Goal: Transaction & Acquisition: Book appointment/travel/reservation

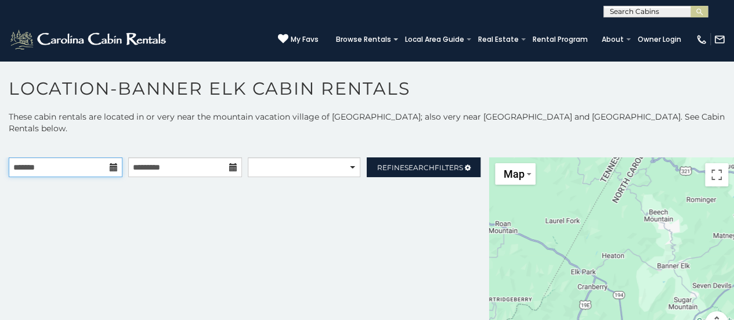
click at [86, 157] on input "text" at bounding box center [66, 167] width 114 height 20
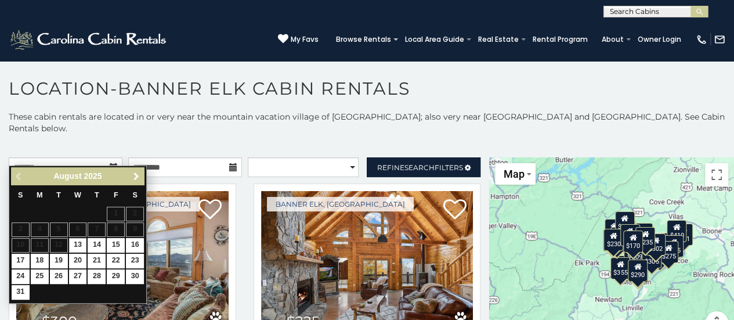
click at [131, 177] on link "Next" at bounding box center [136, 176] width 15 height 15
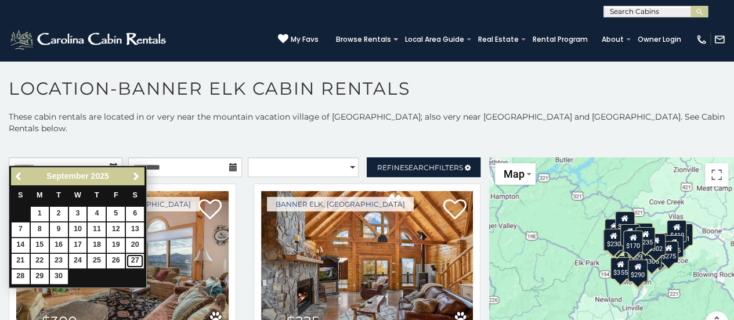
click at [135, 258] on link "27" at bounding box center [135, 261] width 18 height 15
type input "**********"
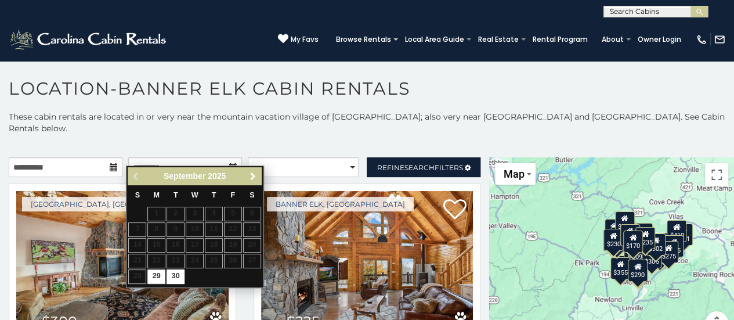
click at [254, 177] on span "Next" at bounding box center [252, 176] width 9 height 9
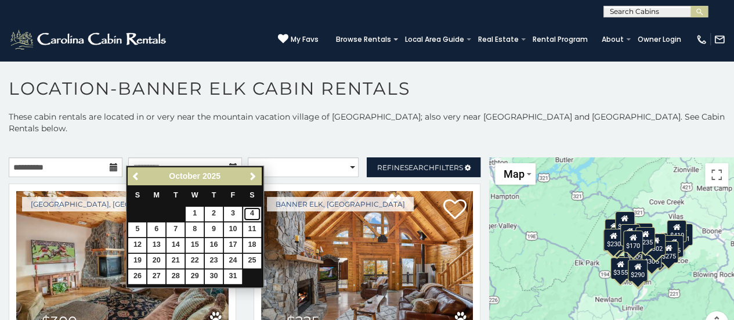
click at [248, 213] on link "4" at bounding box center [252, 214] width 18 height 15
type input "**********"
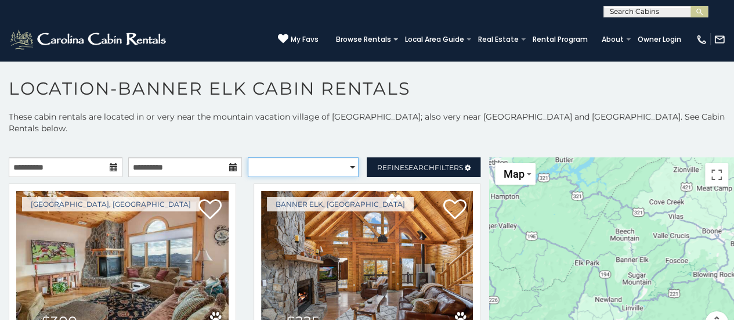
click at [310, 157] on select "**********" at bounding box center [303, 167] width 111 height 20
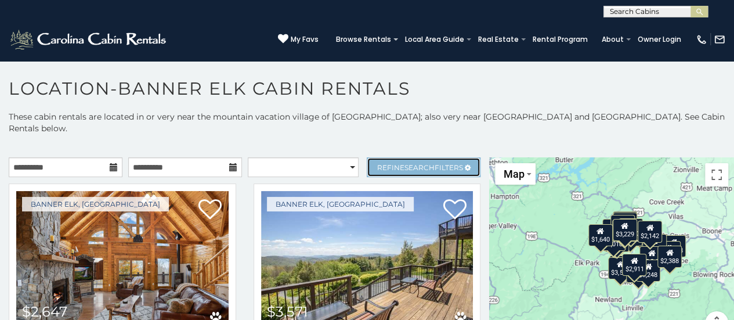
click at [420, 163] on span "Search" at bounding box center [420, 167] width 30 height 9
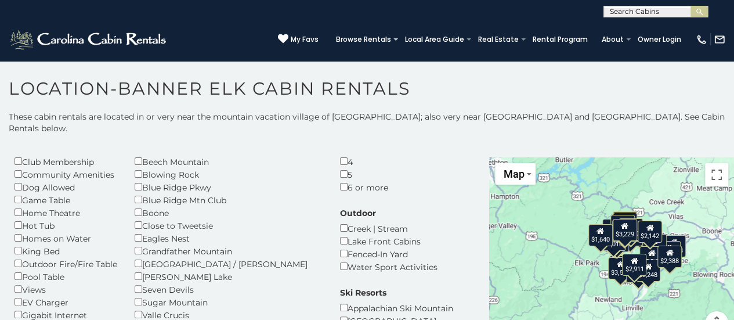
scroll to position [58, 0]
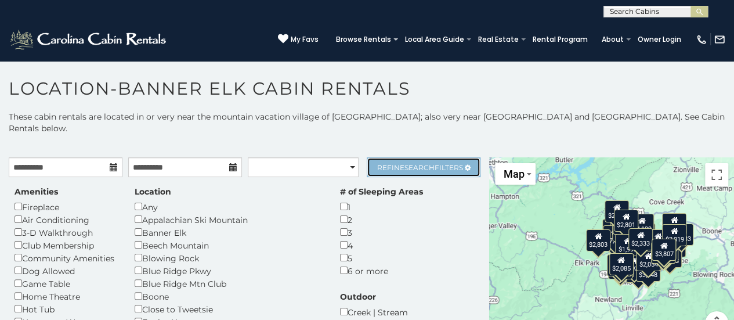
click at [437, 163] on span "Refine Search Filters" at bounding box center [420, 167] width 86 height 9
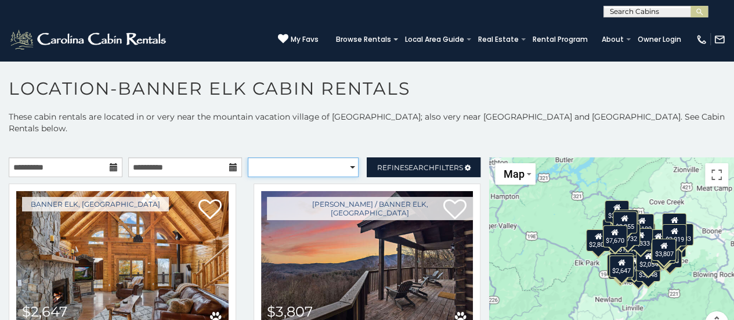
click at [338, 162] on select "**********" at bounding box center [303, 167] width 111 height 20
select select "*********"
click at [248, 157] on select "**********" at bounding box center [303, 167] width 111 height 20
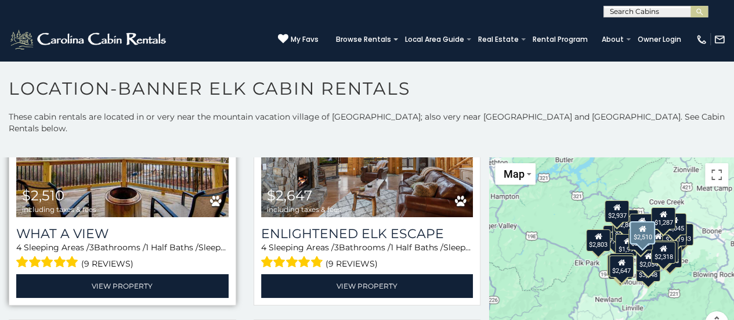
scroll to position [58, 0]
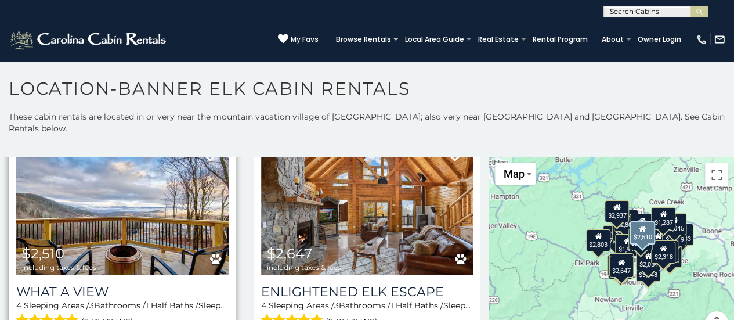
click at [154, 213] on img at bounding box center [122, 204] width 212 height 142
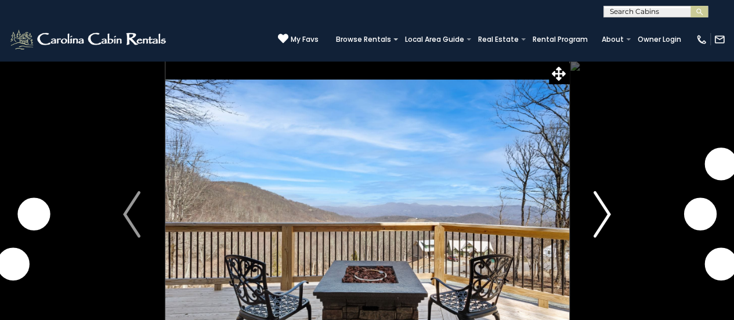
click at [607, 218] on img "Next" at bounding box center [602, 214] width 17 height 46
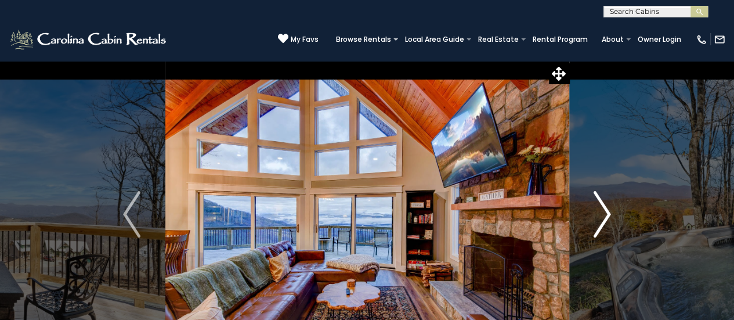
click at [606, 218] on img "Next" at bounding box center [602, 214] width 17 height 46
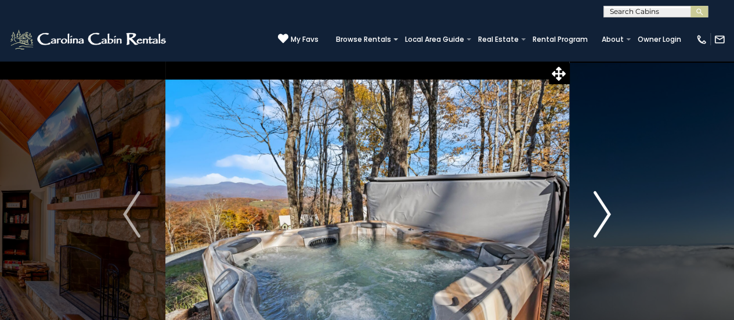
click at [606, 218] on img "Next" at bounding box center [602, 214] width 17 height 46
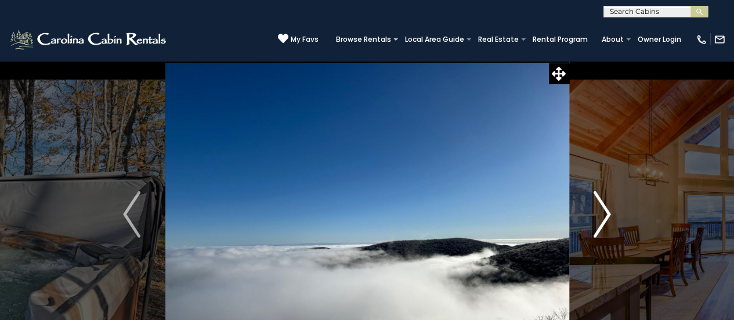
click at [606, 218] on img "Next" at bounding box center [602, 214] width 17 height 46
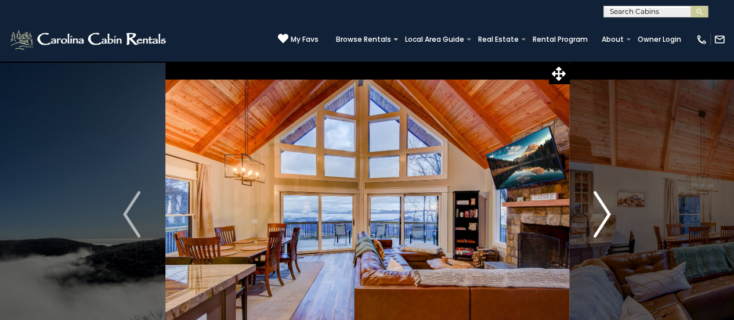
click at [606, 218] on img "Next" at bounding box center [602, 214] width 17 height 46
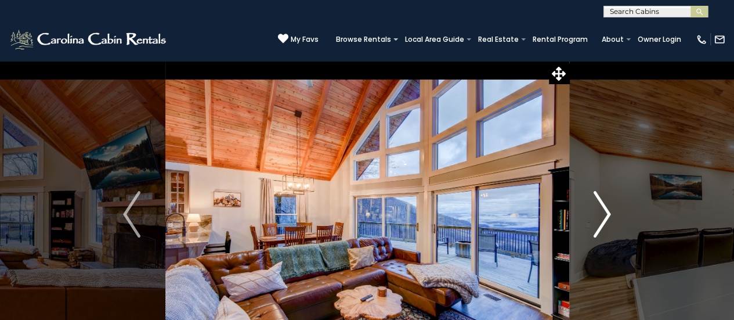
click at [606, 218] on img "Next" at bounding box center [602, 214] width 17 height 46
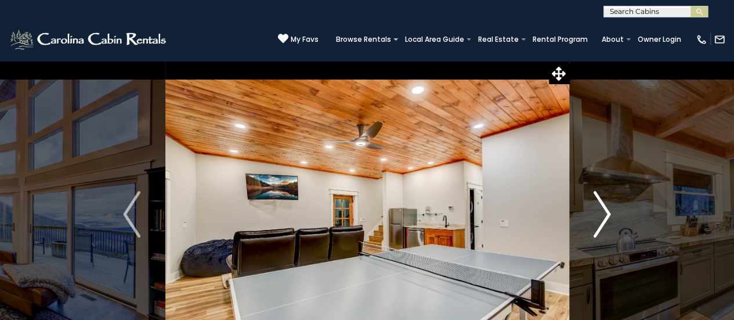
click at [606, 218] on img "Next" at bounding box center [602, 214] width 17 height 46
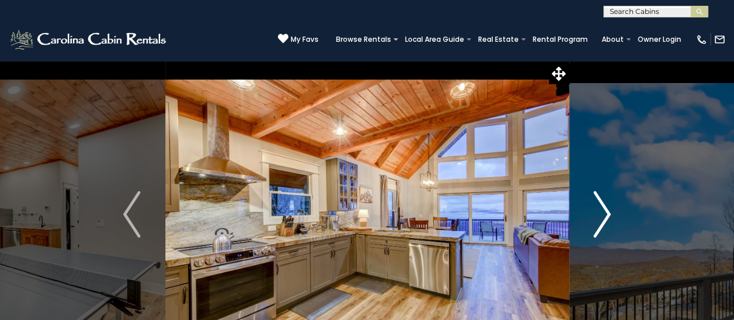
click at [606, 218] on img "Next" at bounding box center [602, 214] width 17 height 46
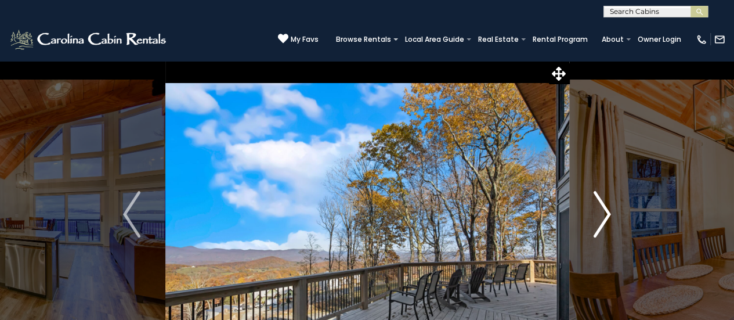
click at [606, 218] on img "Next" at bounding box center [602, 214] width 17 height 46
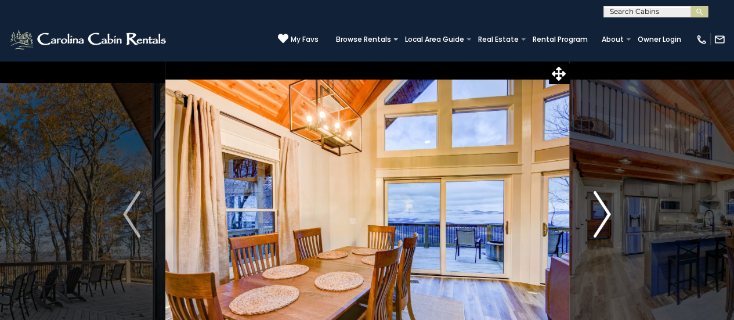
click at [606, 218] on img "Next" at bounding box center [602, 214] width 17 height 46
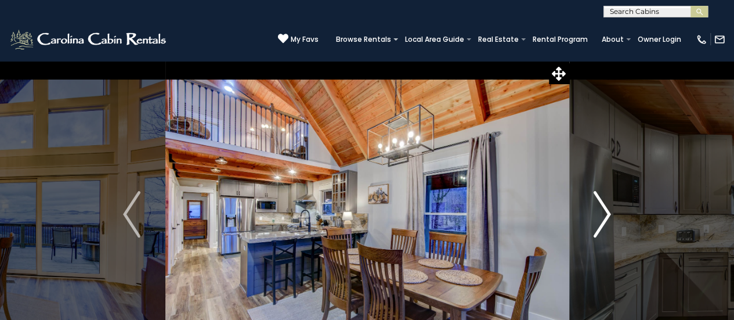
click at [606, 218] on img "Next" at bounding box center [602, 214] width 17 height 46
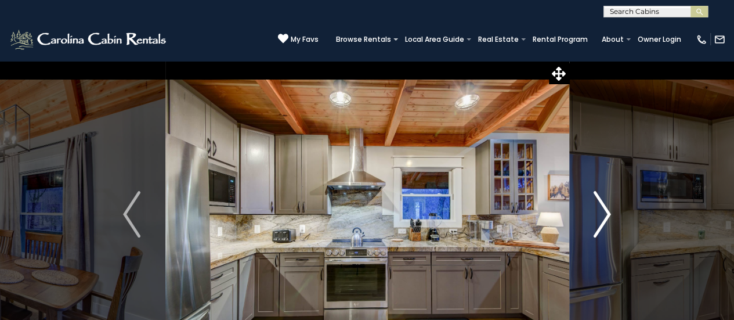
click at [597, 213] on img "Next" at bounding box center [602, 214] width 17 height 46
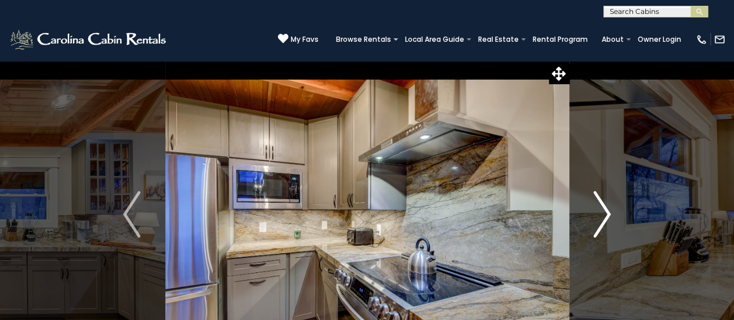
click at [597, 213] on img "Next" at bounding box center [602, 214] width 17 height 46
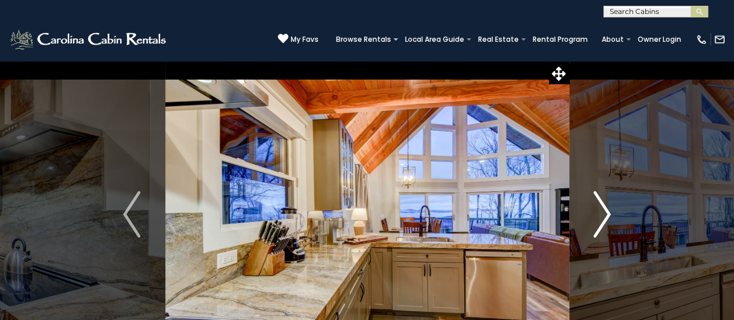
click at [597, 213] on img "Next" at bounding box center [602, 214] width 17 height 46
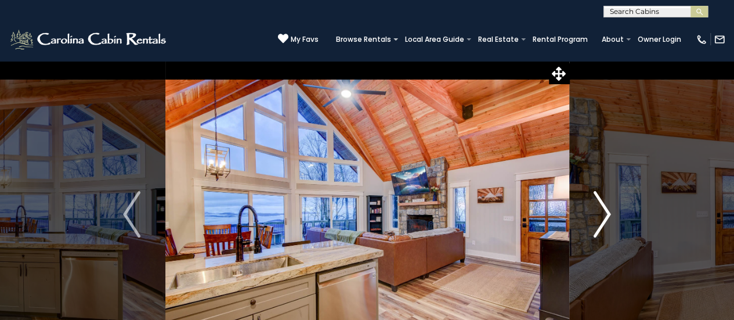
click at [597, 213] on img "Next" at bounding box center [602, 214] width 17 height 46
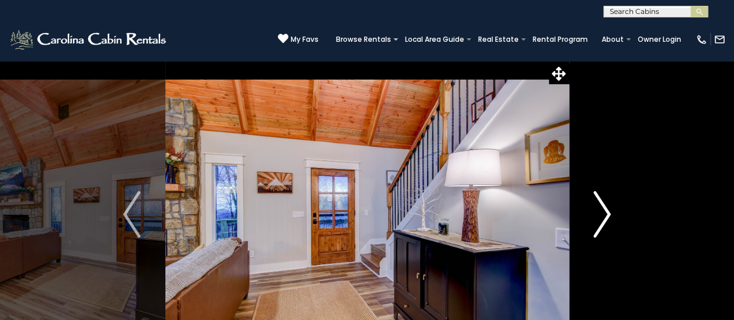
click at [597, 213] on img "Next" at bounding box center [602, 214] width 17 height 46
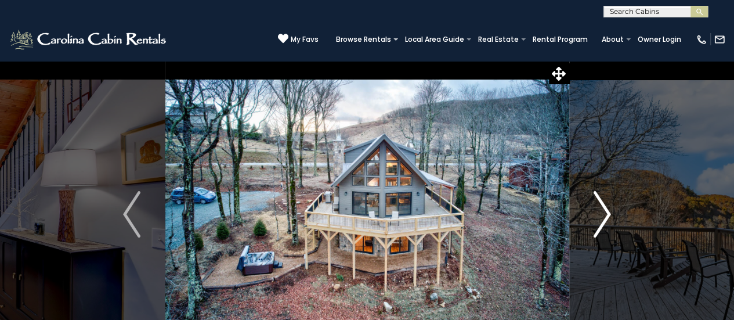
click at [597, 213] on img "Next" at bounding box center [602, 214] width 17 height 46
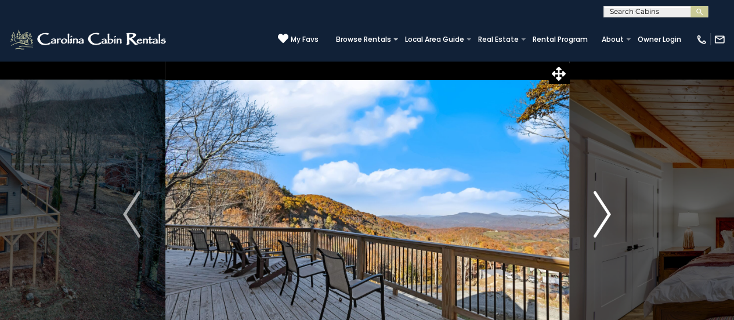
click at [597, 213] on img "Next" at bounding box center [602, 214] width 17 height 46
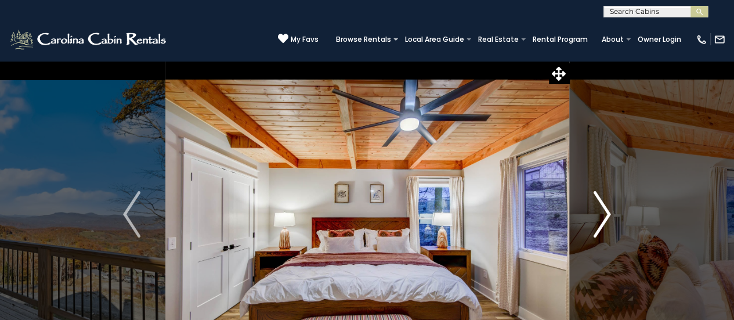
click at [597, 213] on img "Next" at bounding box center [602, 214] width 17 height 46
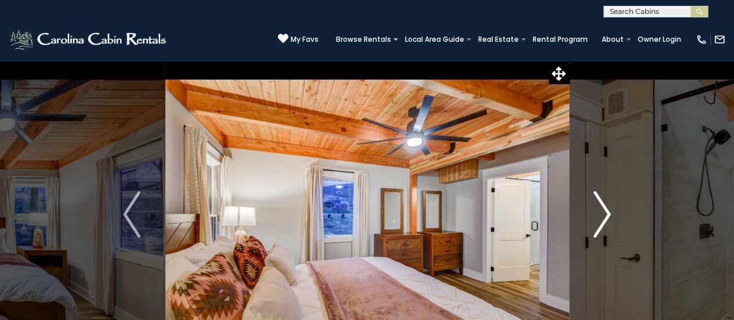
click at [597, 213] on img "Next" at bounding box center [602, 214] width 17 height 46
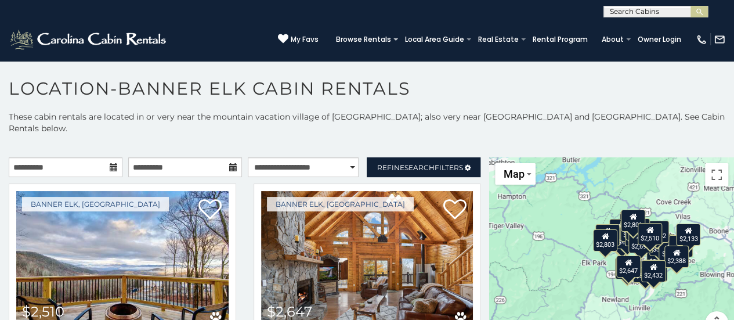
click at [579, 228] on div "$2,510 $2,647 $3,571 $7,670 $2,774 $2,955 $3,070 $3,145 $3,242 $3,248 $3,459 $3…" at bounding box center [611, 252] width 245 height 191
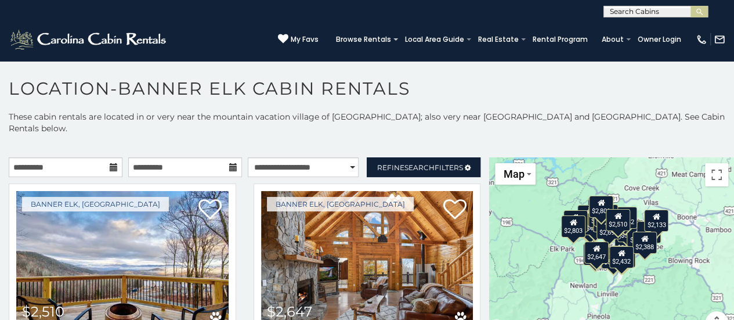
drag, startPoint x: 700, startPoint y: 210, endPoint x: 668, endPoint y: 193, distance: 35.8
click at [668, 193] on div "$2,510 $2,647 $3,571 $7,670 $2,774 $2,955 $3,070 $3,145 $3,242 $3,248 $3,459 $3…" at bounding box center [611, 252] width 245 height 191
click at [711, 166] on button "Toggle fullscreen view" at bounding box center [716, 174] width 23 height 23
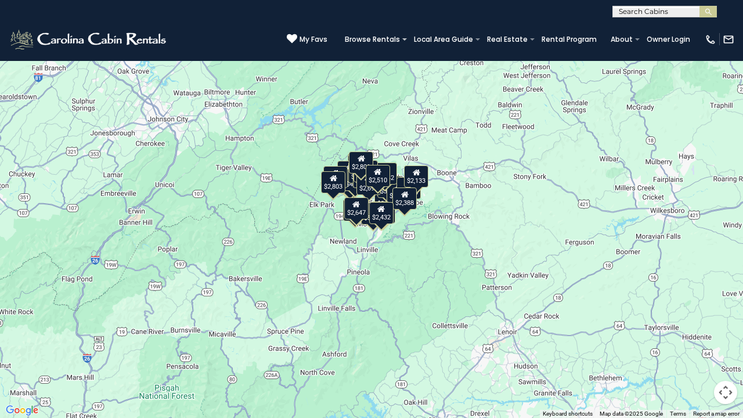
click at [296, 106] on div "$2,510 $2,647 $3,571 $7,670 $2,774 $2,955 $3,070 $3,145 $3,242 $3,248 $3,459 $3…" at bounding box center [371, 209] width 743 height 418
click at [725, 319] on button "Map camera controls" at bounding box center [725, 392] width 23 height 23
click at [698, 319] on button "Zoom in" at bounding box center [696, 334] width 23 height 23
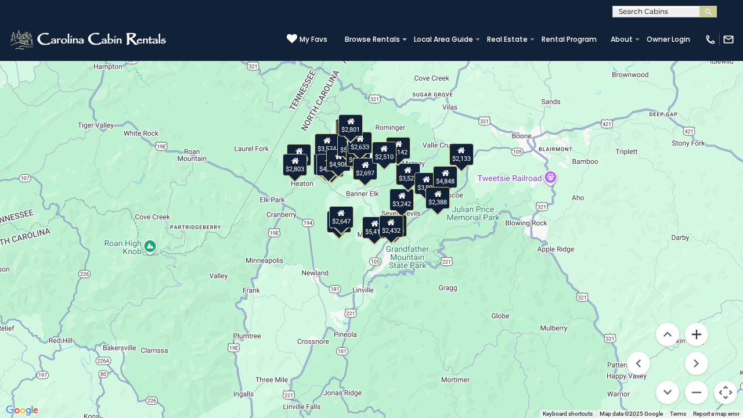
click at [698, 319] on button "Zoom in" at bounding box center [696, 334] width 23 height 23
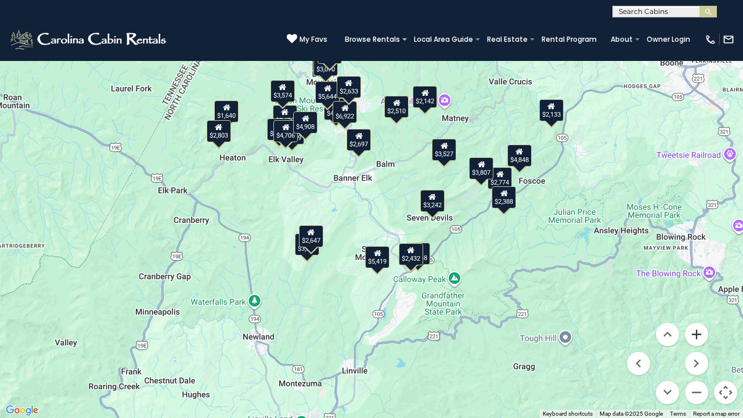
click at [698, 319] on button "Zoom in" at bounding box center [696, 334] width 23 height 23
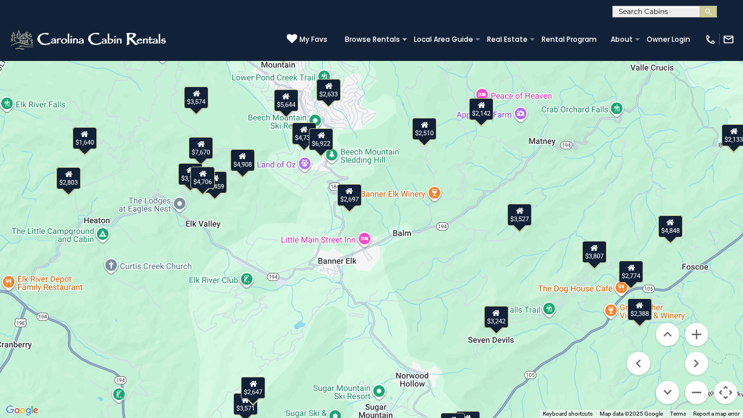
drag, startPoint x: 464, startPoint y: 108, endPoint x: 467, endPoint y: 223, distance: 115.0
click at [467, 223] on div "$2,510 $2,647 $3,571 $7,670 $2,774 $2,955 $3,070 $3,145 $3,242 $3,248 $3,459 $3…" at bounding box center [371, 209] width 743 height 418
click at [636, 308] on icon at bounding box center [640, 305] width 8 height 8
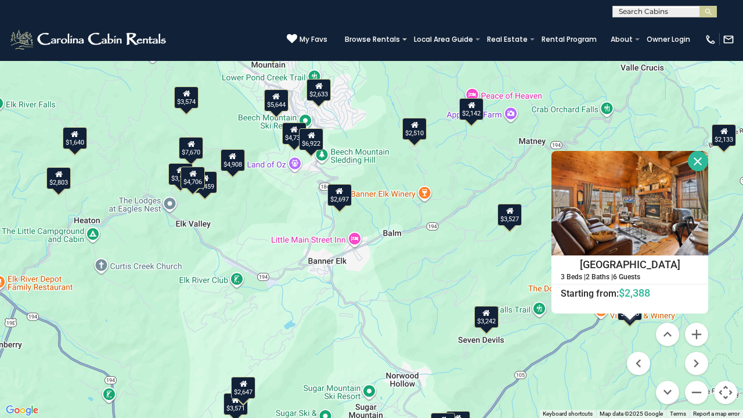
click at [593, 319] on div "$2,510 $2,647 $3,571 $7,670 $2,774 $2,955 $3,070 $3,145 $3,242 $3,248 $3,459 $3…" at bounding box center [371, 209] width 743 height 418
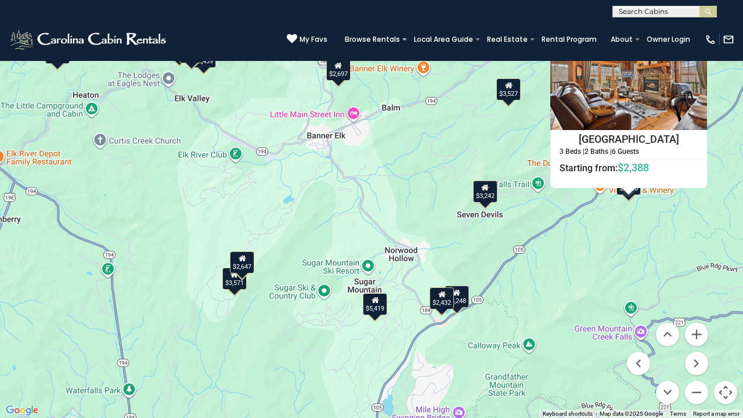
drag, startPoint x: 312, startPoint y: 333, endPoint x: 311, endPoint y: 206, distance: 127.7
click at [311, 206] on div "$2,510 $2,647 $3,571 $7,670 $2,774 $2,955 $3,070 $3,145 $3,242 $3,248 $3,459 $3…" at bounding box center [371, 209] width 743 height 418
click at [458, 302] on div "$3,248" at bounding box center [457, 297] width 24 height 22
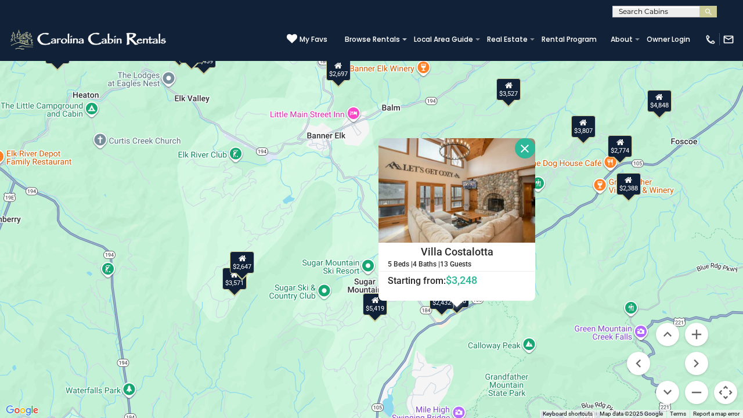
click at [482, 319] on div "$2,510 $2,647 $3,571 $7,670 $2,774 $2,955 $3,070 $3,145 $3,242 $3,248 $3,459 $3…" at bounding box center [371, 209] width 743 height 418
click at [441, 305] on div "$2,432" at bounding box center [442, 298] width 24 height 22
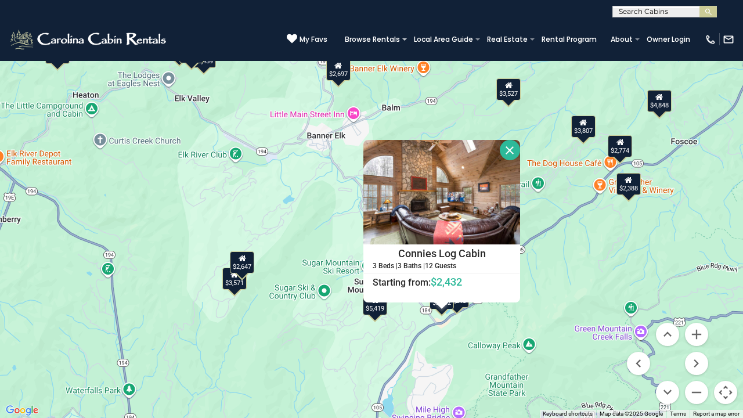
click at [280, 188] on div "$2,510 $2,647 $3,571 $7,670 $2,774 $2,955 $3,070 $3,145 $3,242 $3,248 $3,459 $3…" at bounding box center [371, 209] width 743 height 418
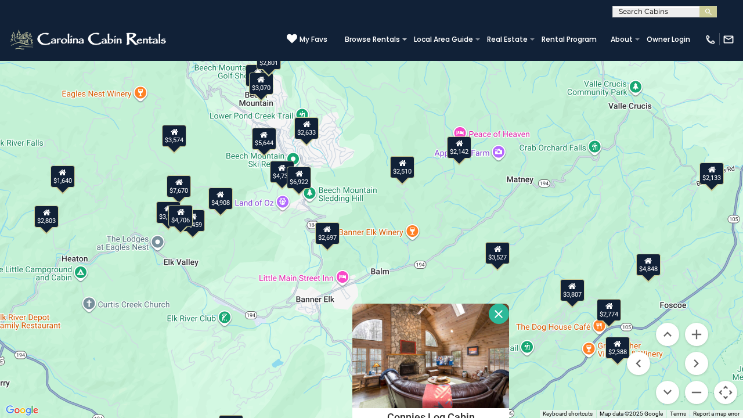
drag, startPoint x: 289, startPoint y: 77, endPoint x: 276, endPoint y: 233, distance: 156.7
click at [276, 233] on div "$2,510 $2,647 $3,571 $7,670 $2,774 $2,955 $3,070 $3,145 $3,242 $3,248 $3,459 $3…" at bounding box center [371, 209] width 743 height 418
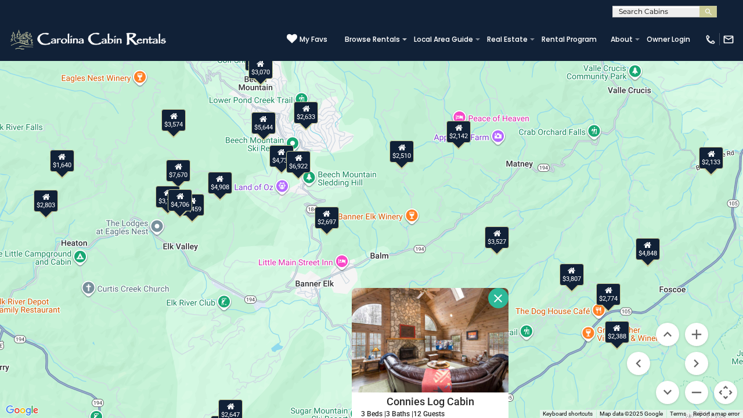
drag, startPoint x: 355, startPoint y: 257, endPoint x: 345, endPoint y: 178, distance: 80.2
click at [345, 179] on div "$2,510 $2,647 $3,571 $7,670 $2,774 $2,955 $3,070 $3,145 $3,242 $3,248 $3,459 $3…" at bounding box center [371, 209] width 743 height 418
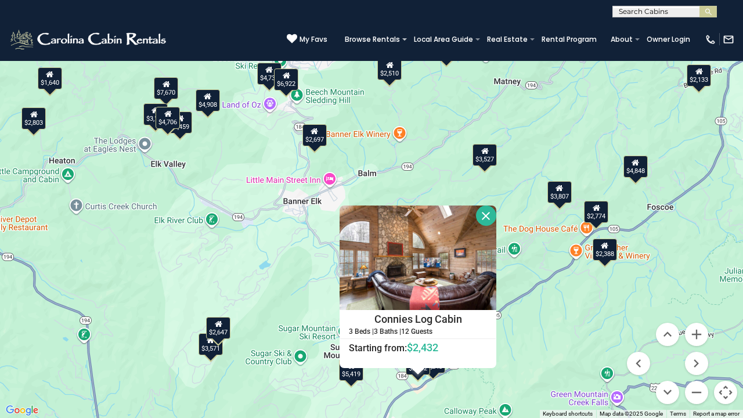
click at [489, 215] on button "Close" at bounding box center [486, 216] width 20 height 20
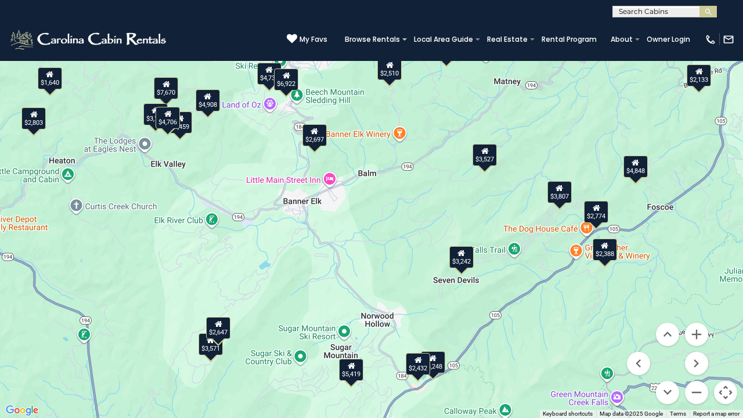
click at [601, 257] on div "$2,388" at bounding box center [605, 250] width 24 height 22
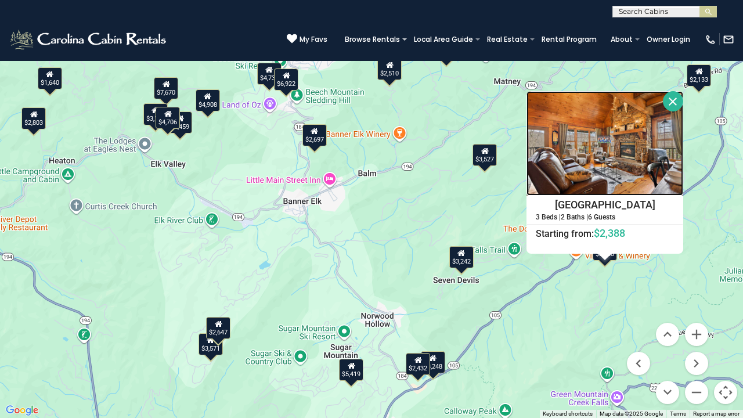
click at [640, 142] on img at bounding box center [605, 143] width 157 height 105
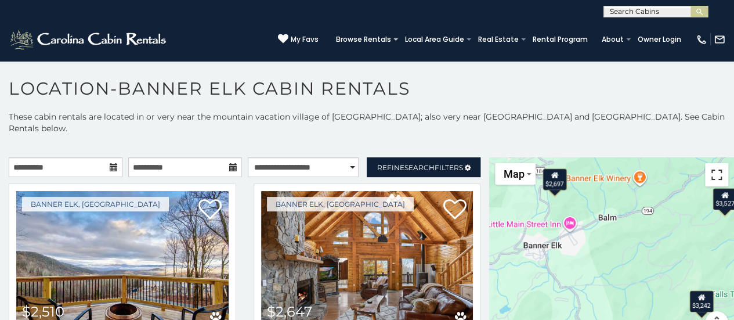
click at [709, 164] on button "Toggle fullscreen view" at bounding box center [716, 174] width 23 height 23
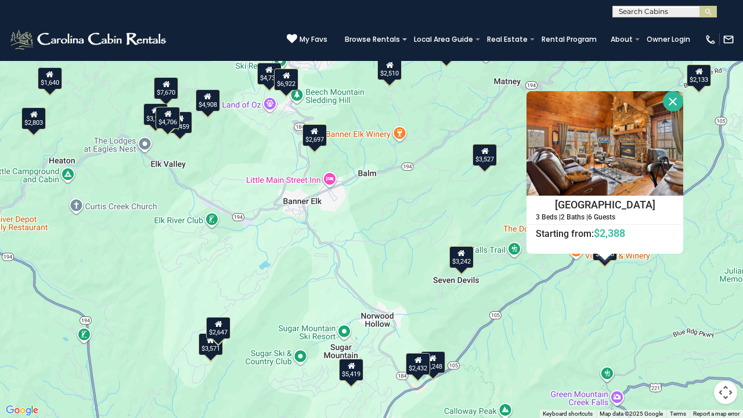
click at [347, 207] on div "$2,510 $2,647 $3,571 $7,670 $2,774 $2,955 $3,070 $3,145 $3,242 $3,248 $3,459 $3…" at bounding box center [371, 209] width 743 height 418
click at [670, 102] on button "Close" at bounding box center [673, 101] width 20 height 20
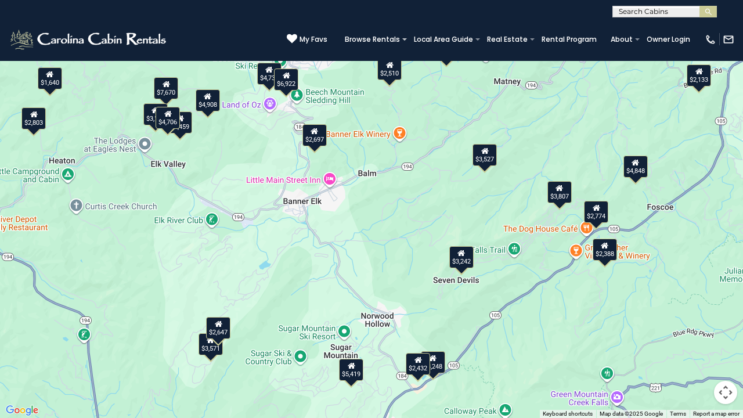
click at [413, 319] on div "$2,432" at bounding box center [418, 364] width 24 height 22
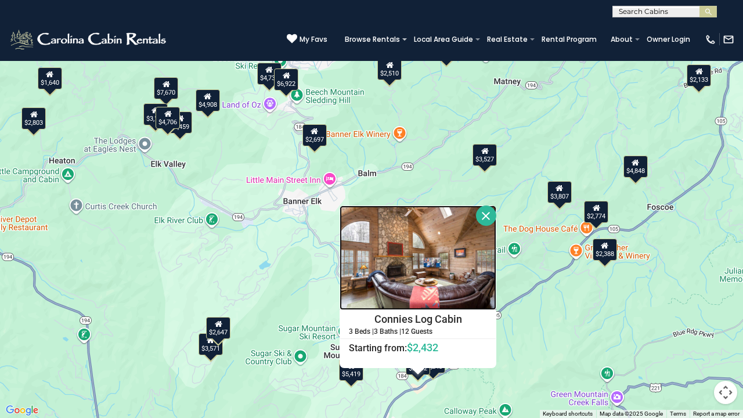
click at [426, 271] on img at bounding box center [418, 258] width 157 height 105
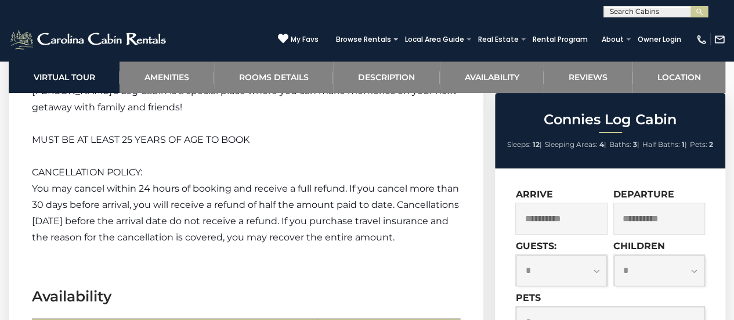
scroll to position [2148, 0]
